Goal: Transaction & Acquisition: Purchase product/service

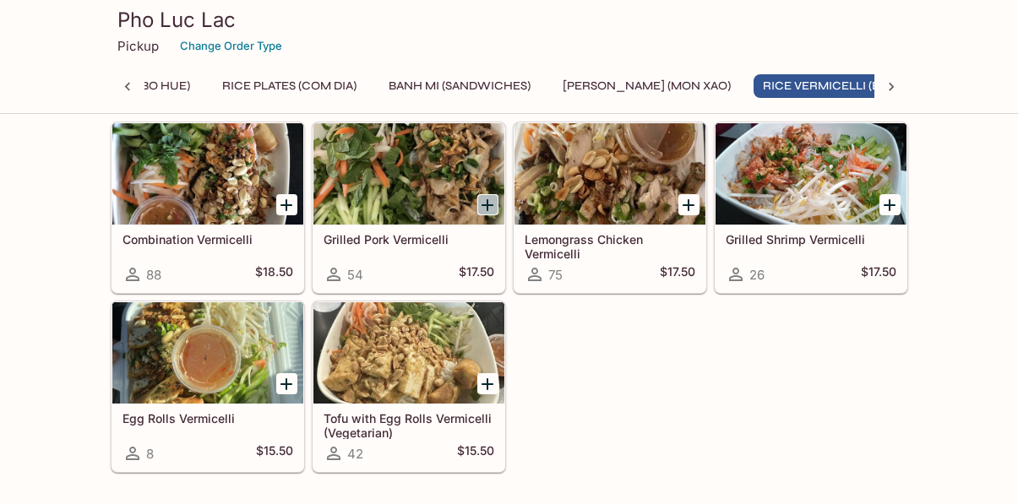
click at [486, 201] on icon "Add Grilled Pork Vermicelli" at bounding box center [487, 205] width 20 height 20
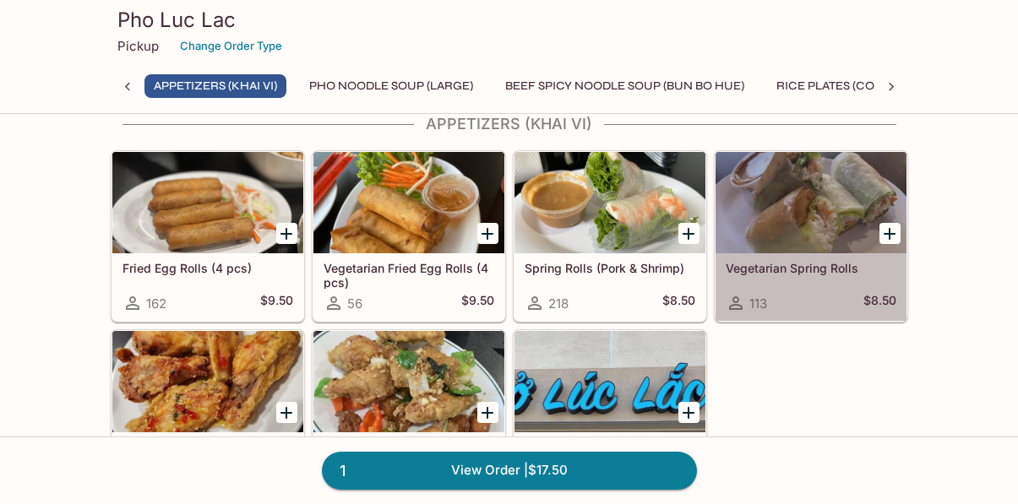
click at [822, 268] on h5 "Vegetarian Spring Rolls" at bounding box center [810, 268] width 171 height 14
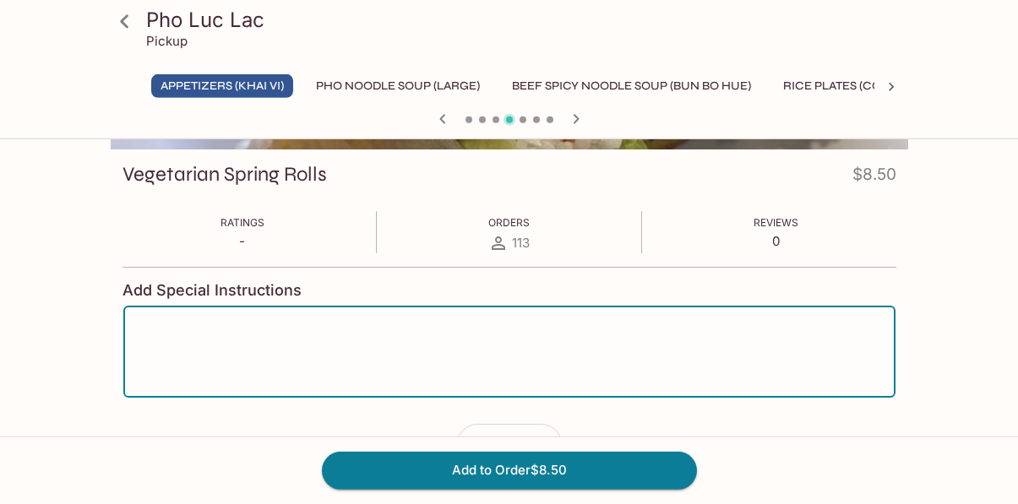
click at [142, 321] on textarea at bounding box center [509, 352] width 748 height 64
type textarea "add extra peanut sauce container"
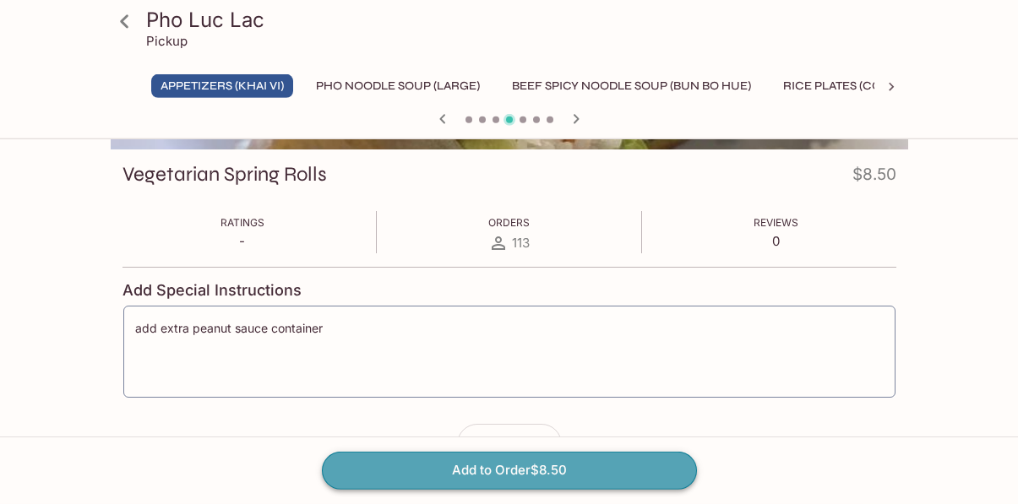
click at [508, 471] on button "Add to Order $8.50" at bounding box center [509, 470] width 375 height 37
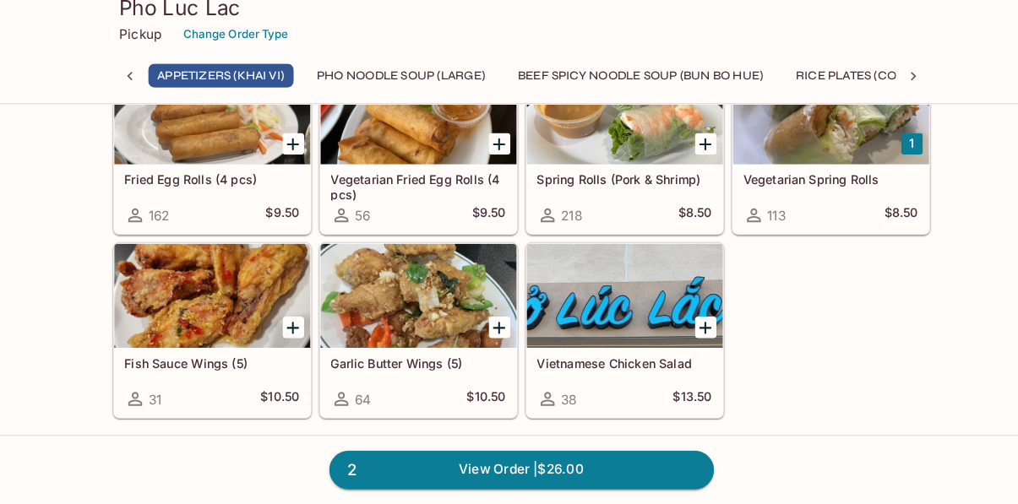
scroll to position [122, 0]
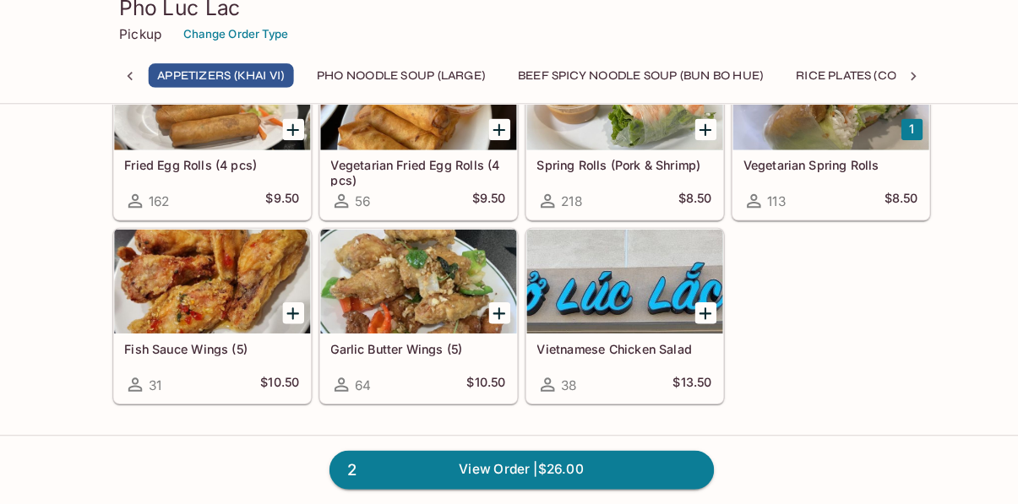
click at [605, 347] on h5 "Vietnamese Chicken Salad" at bounding box center [609, 352] width 171 height 14
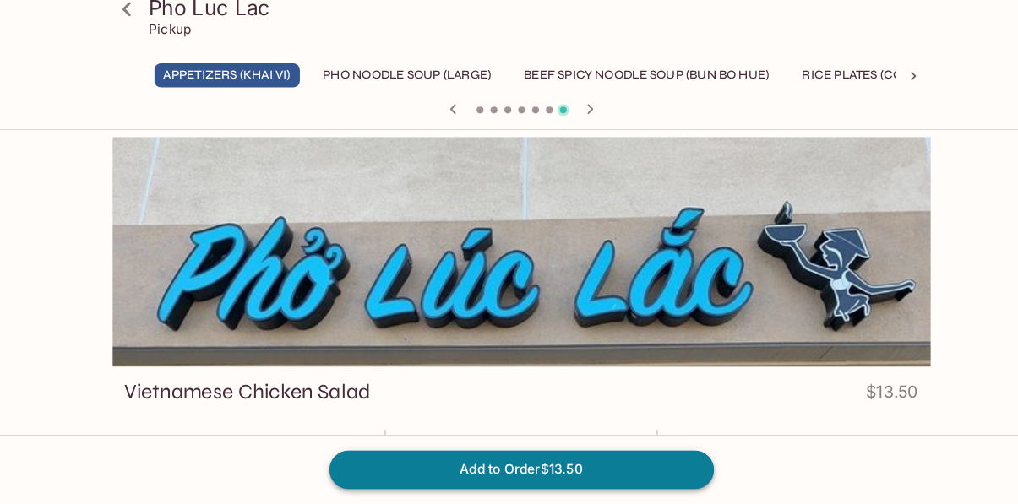
click at [567, 463] on button "Add to Order $13.50" at bounding box center [509, 470] width 375 height 37
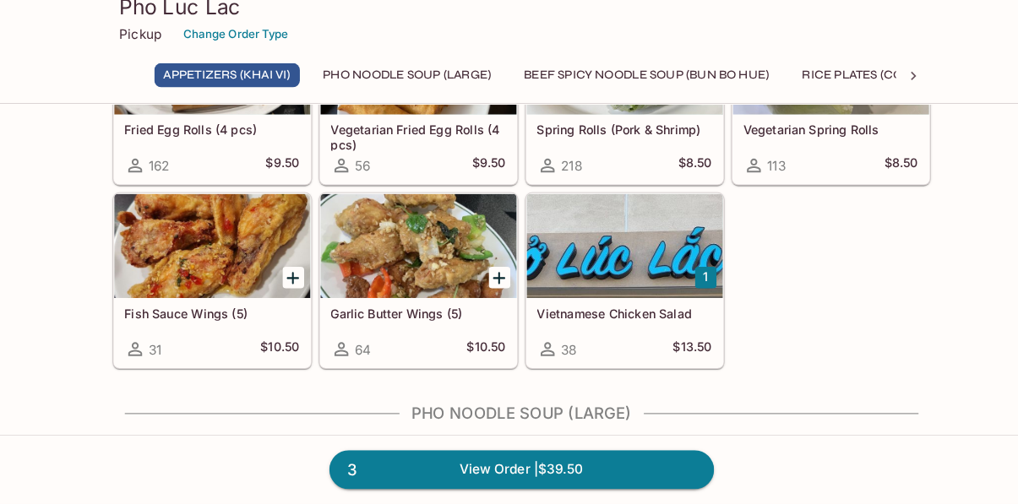
scroll to position [159, 0]
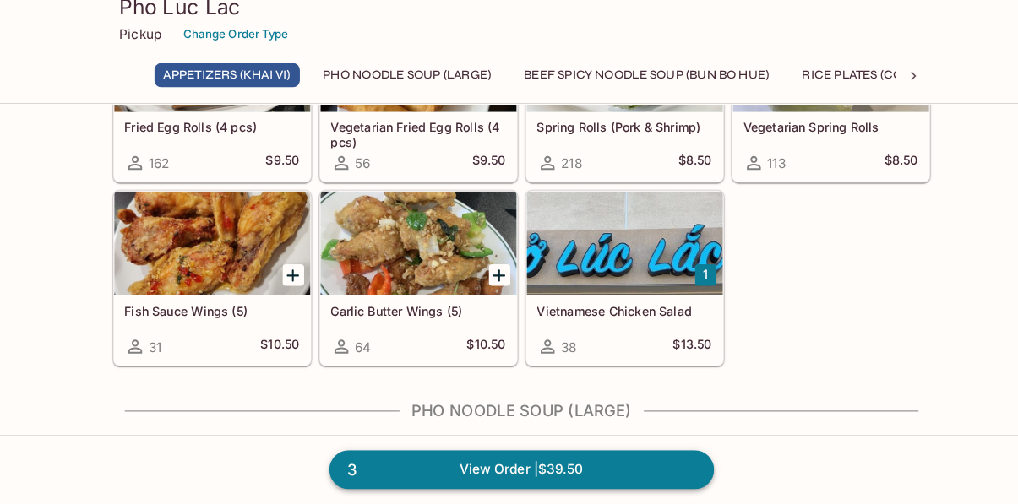
click at [526, 471] on link "3 View Order | $39.50" at bounding box center [509, 470] width 375 height 37
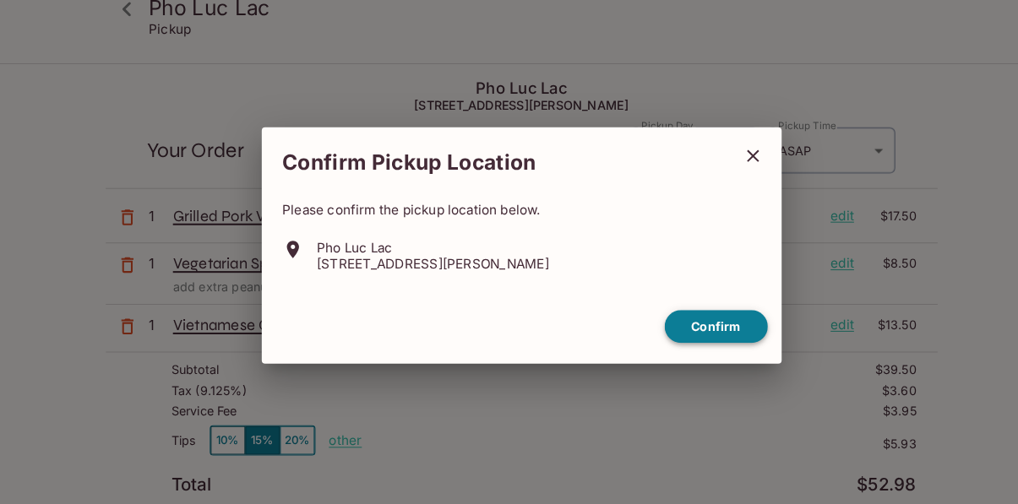
click at [694, 328] on button "Confirm" at bounding box center [699, 331] width 100 height 33
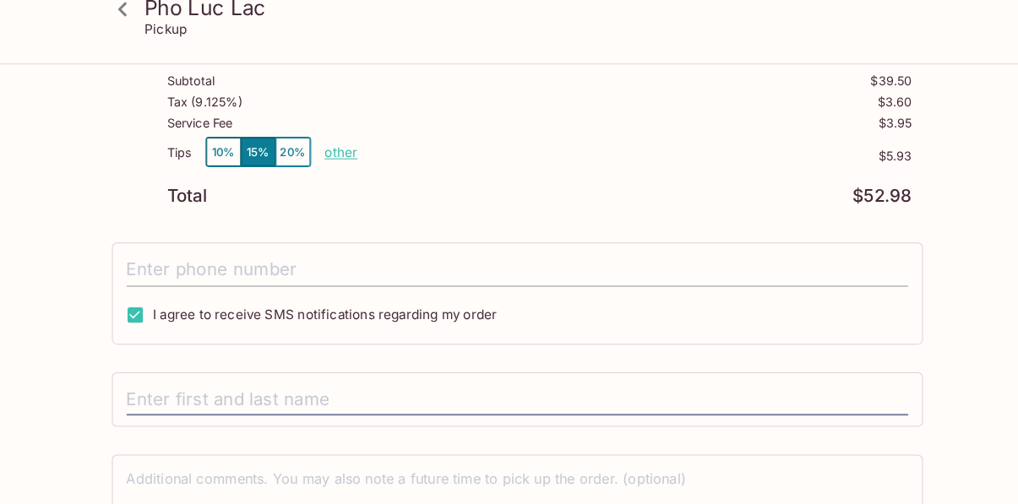
scroll to position [285, 0]
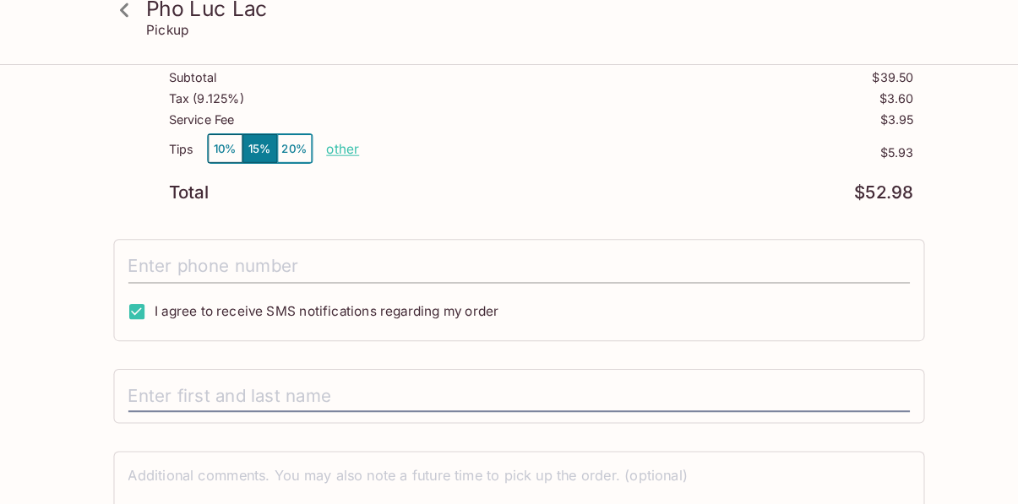
click at [215, 274] on input "tel" at bounding box center [509, 272] width 762 height 32
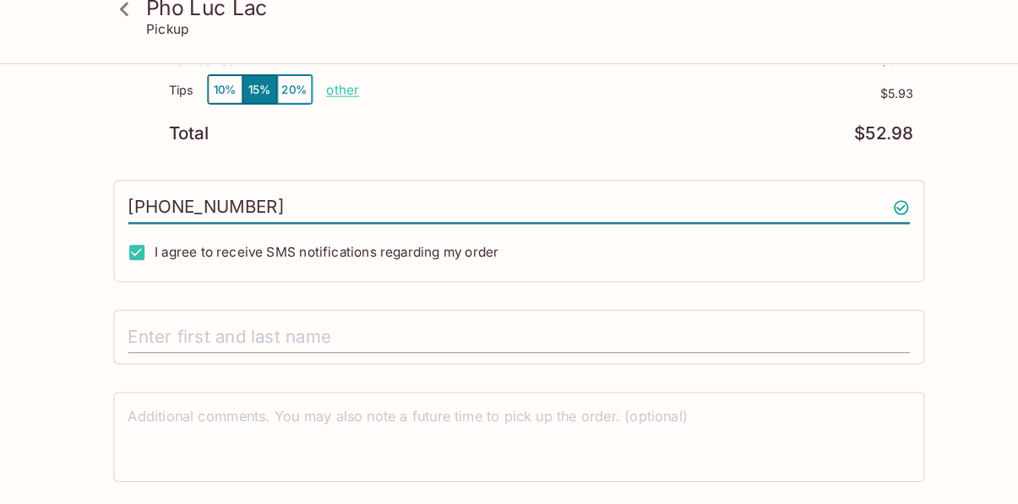
scroll to position [344, 0]
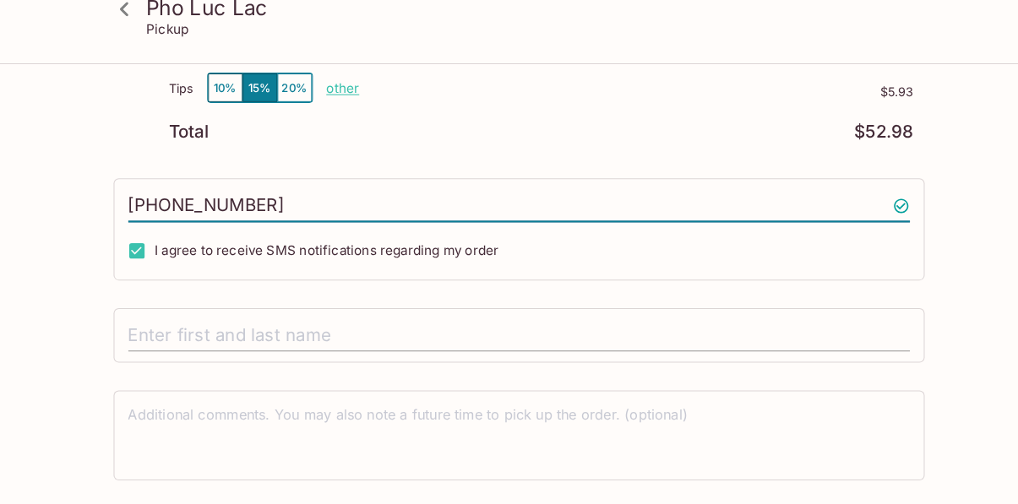
type input "[PHONE_NUMBER]"
click at [156, 340] on input "text" at bounding box center [509, 340] width 762 height 32
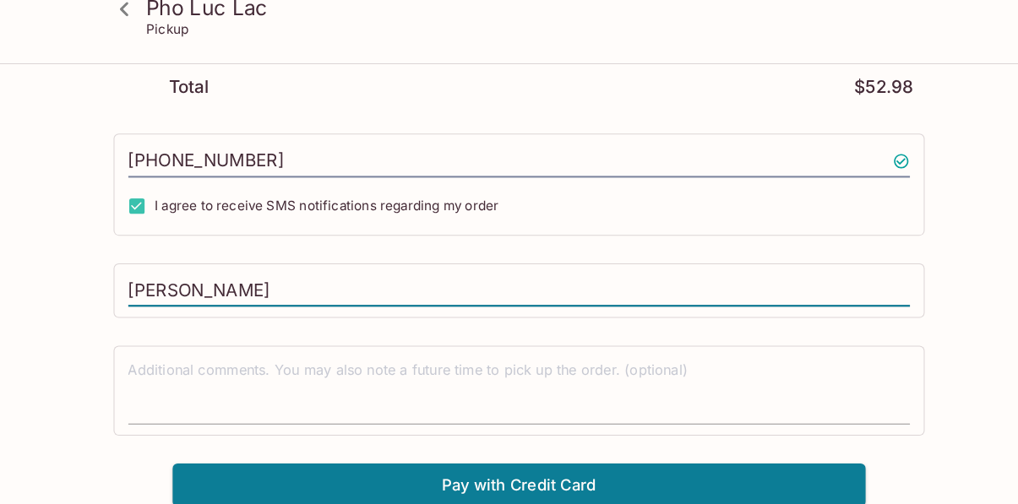
scroll to position [390, 0]
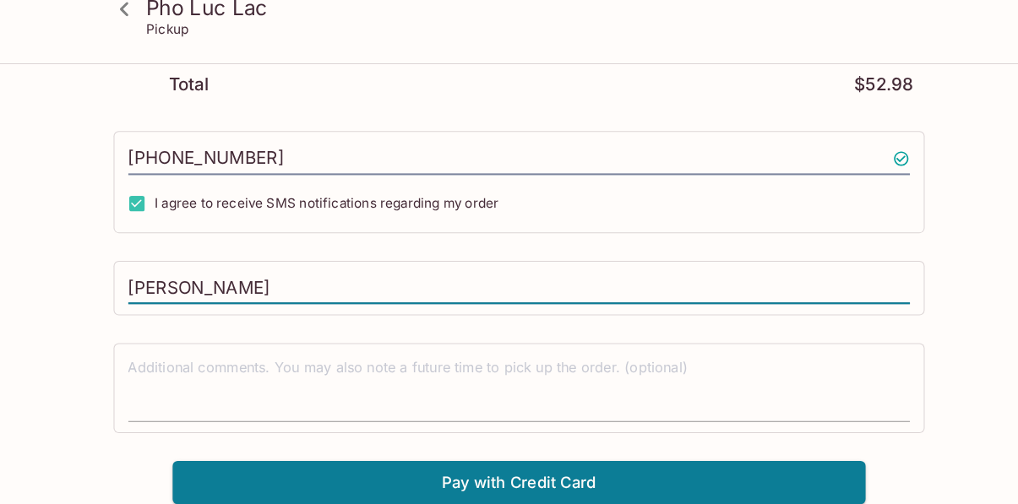
type input "[PERSON_NAME]"
click at [159, 387] on textarea at bounding box center [509, 390] width 762 height 58
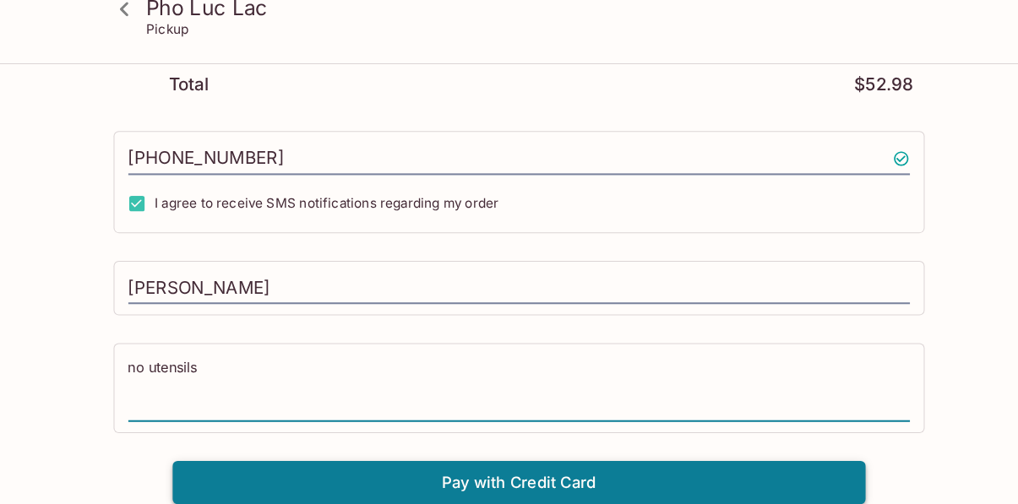
type textarea "no utensils"
click at [478, 482] on button "Pay with Credit Card" at bounding box center [509, 483] width 676 height 42
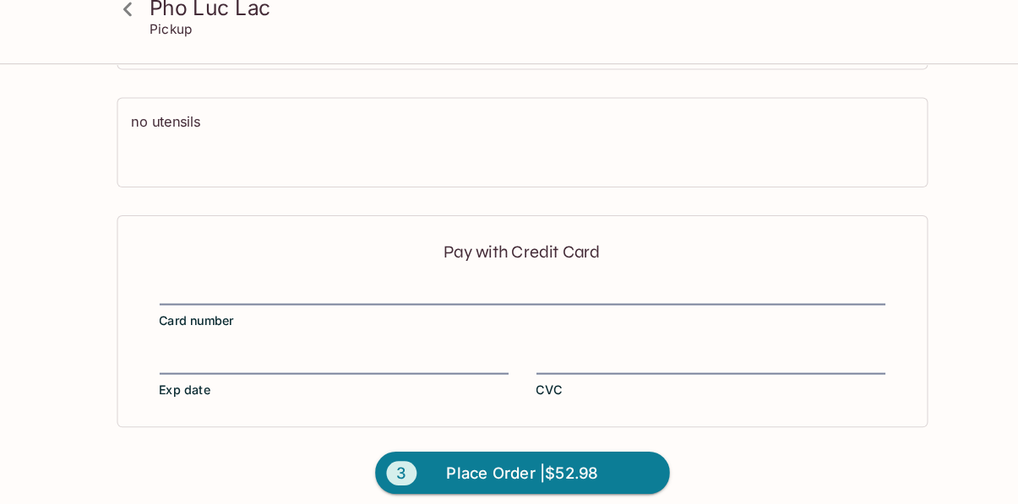
scroll to position [631, 0]
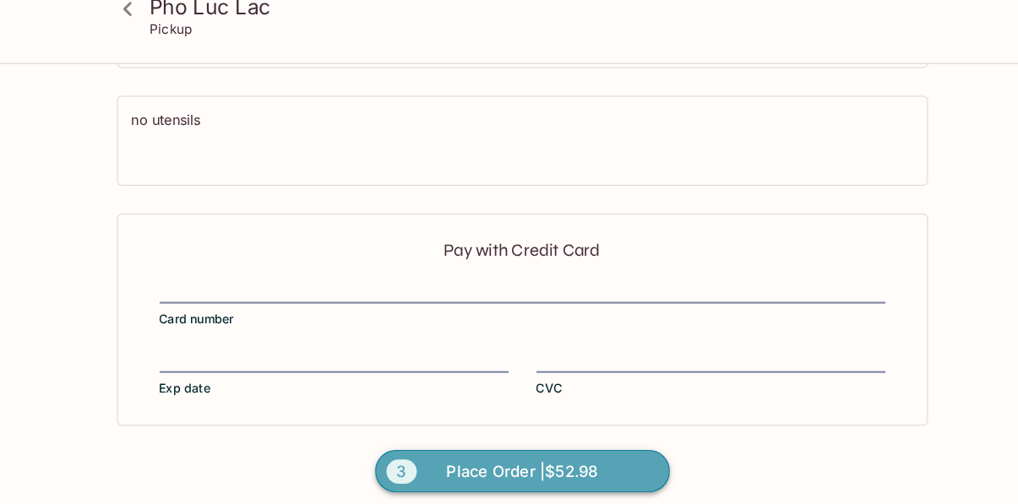
click at [526, 470] on span "Place Order | $52.98" at bounding box center [509, 472] width 148 height 27
